Goal: Transaction & Acquisition: Purchase product/service

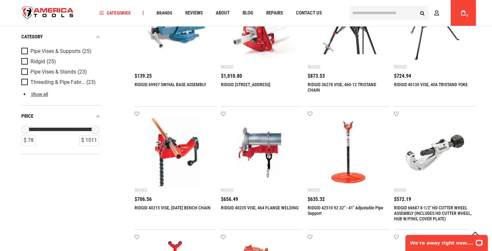
scroll to position [65, 0]
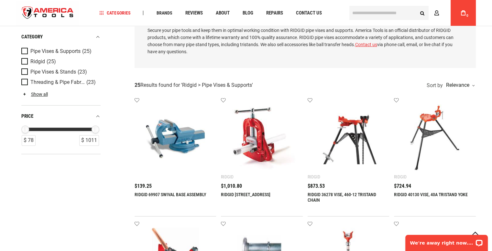
click at [177, 194] on link "RIDGID 69907 SWIVAL BASE ASSEMBLY" at bounding box center [169, 194] width 71 height 5
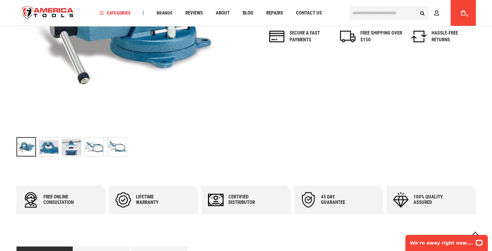
scroll to position [212, 0]
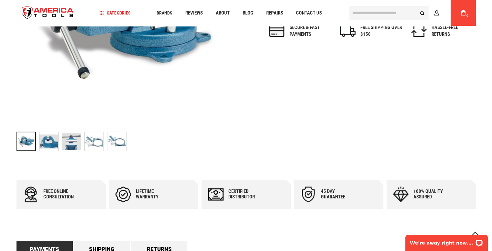
click at [96, 146] on img "RIDGID 69907 SWIVAL BASE ASSEMBLY" at bounding box center [94, 141] width 19 height 19
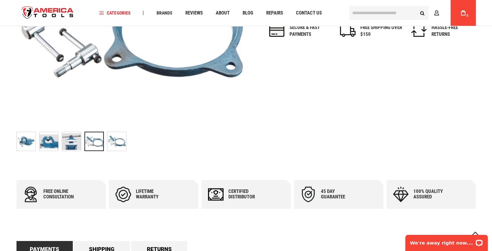
click at [51, 144] on img "RIDGID 69907 SWIVAL BASE ASSEMBLY" at bounding box center [48, 141] width 19 height 19
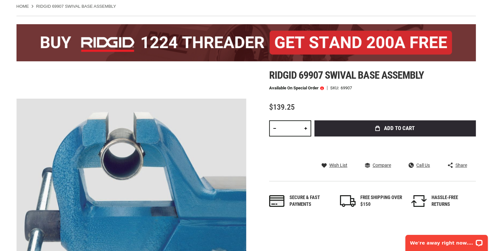
scroll to position [0, 0]
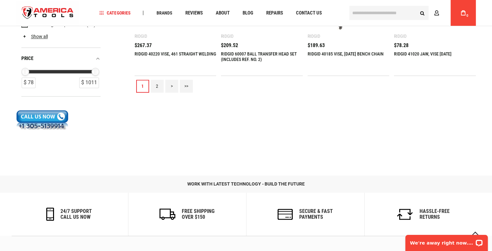
scroll to position [732, 0]
